Goal: Find specific page/section: Find specific page/section

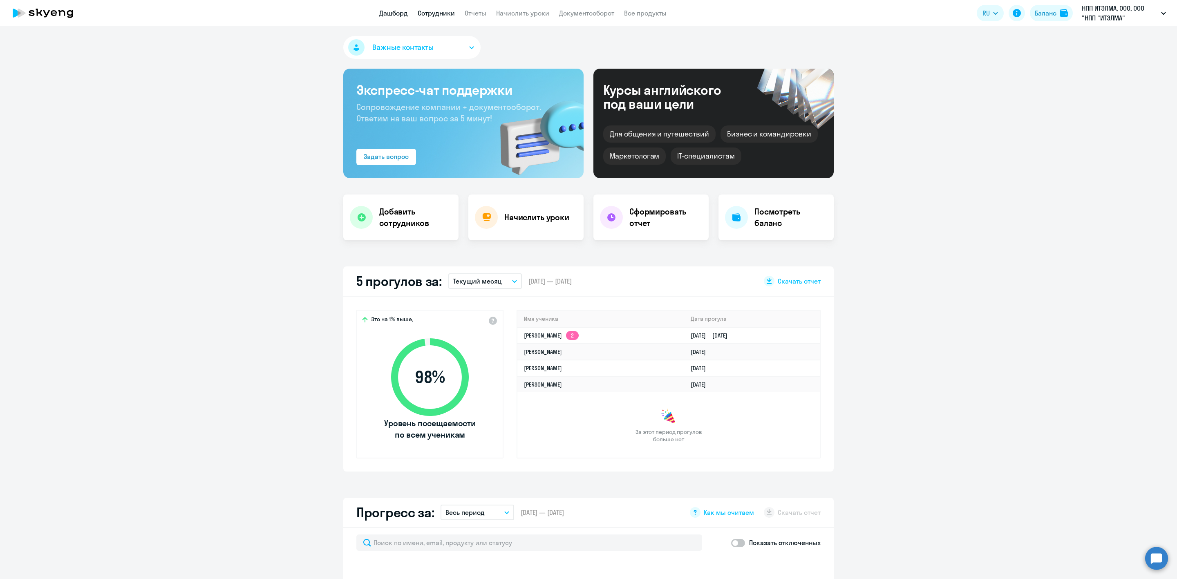
click at [436, 12] on link "Сотрудники" at bounding box center [436, 13] width 37 height 8
select select "30"
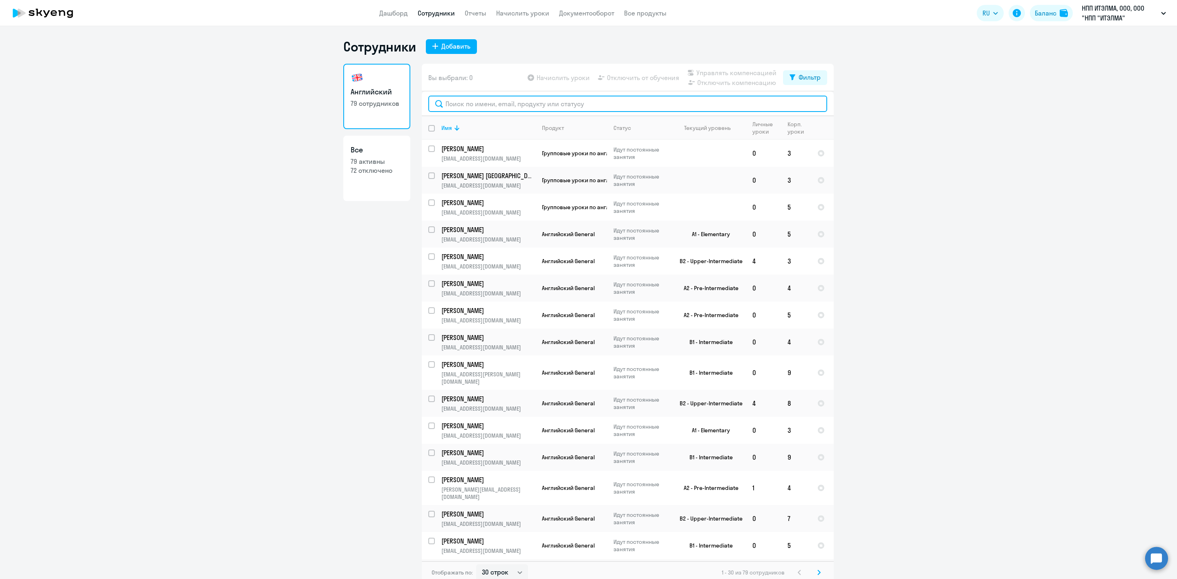
click at [486, 106] on input "text" at bounding box center [627, 104] width 399 height 16
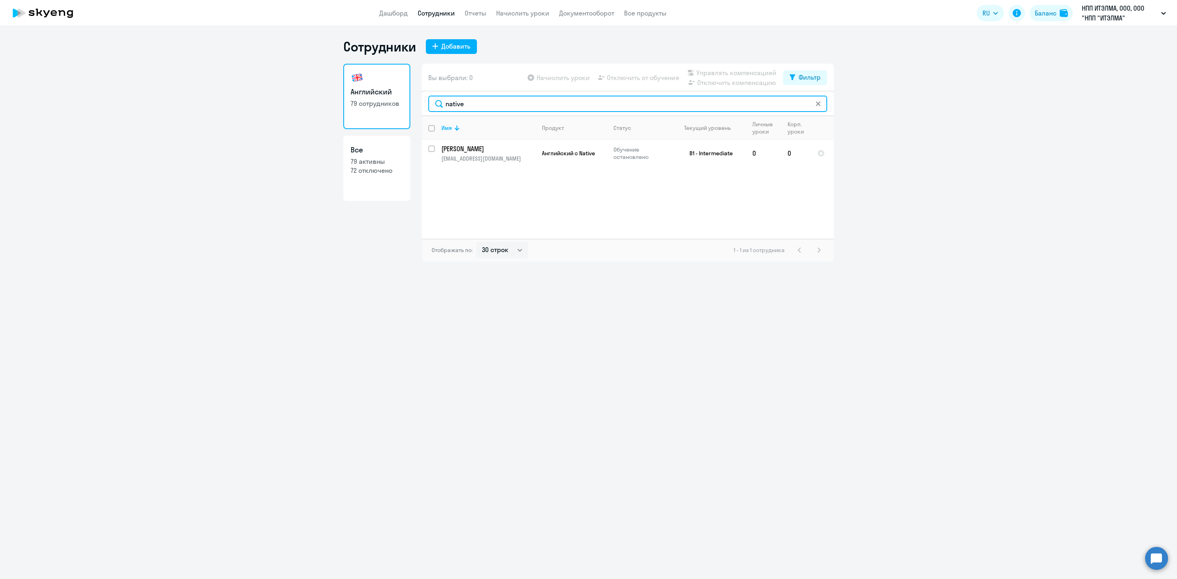
type input "native"
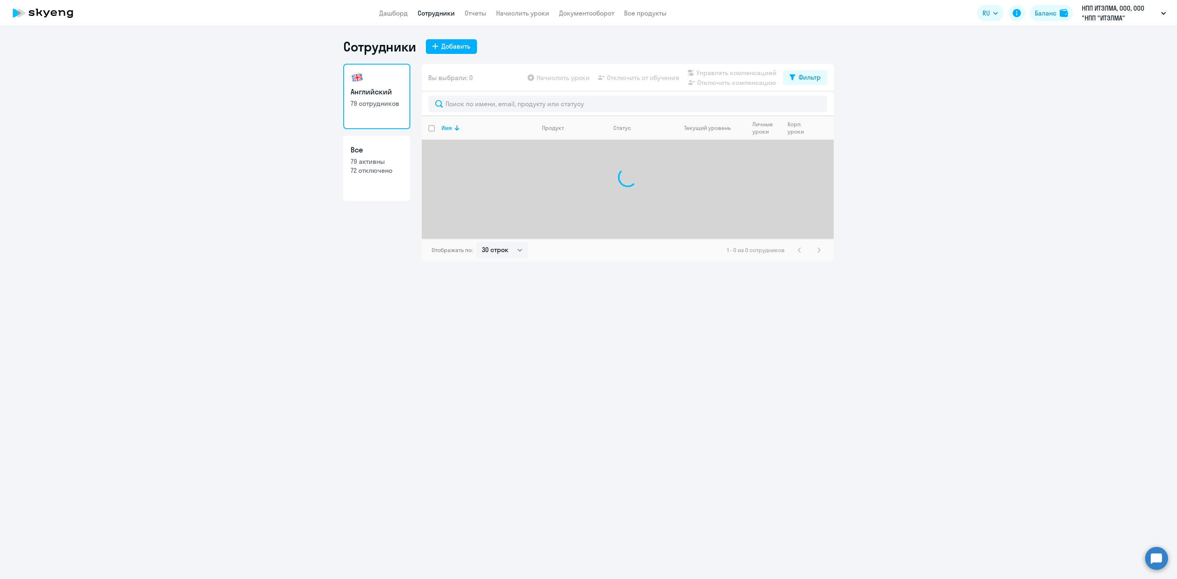
select select "30"
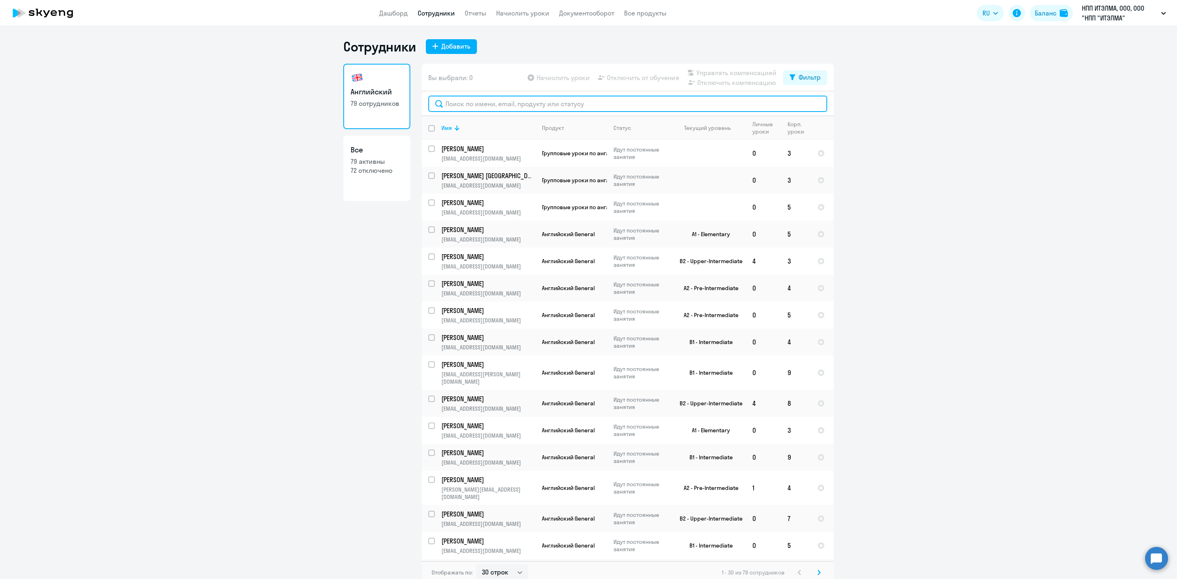
click at [478, 103] on input "text" at bounding box center [627, 104] width 399 height 16
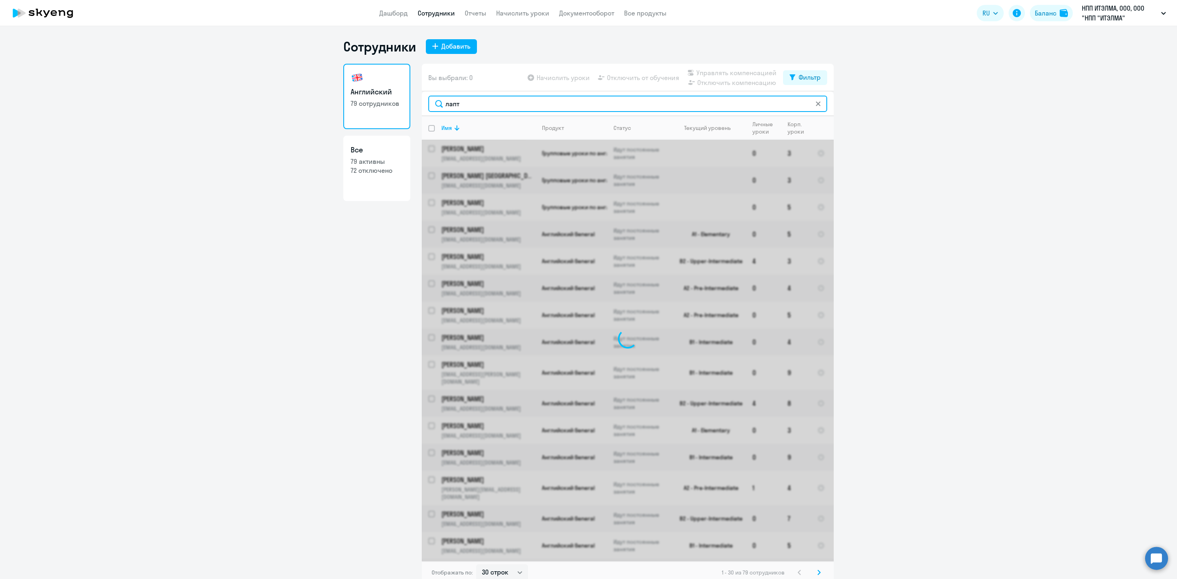
type input "лапте"
